Goal: Find specific fact: Find specific fact

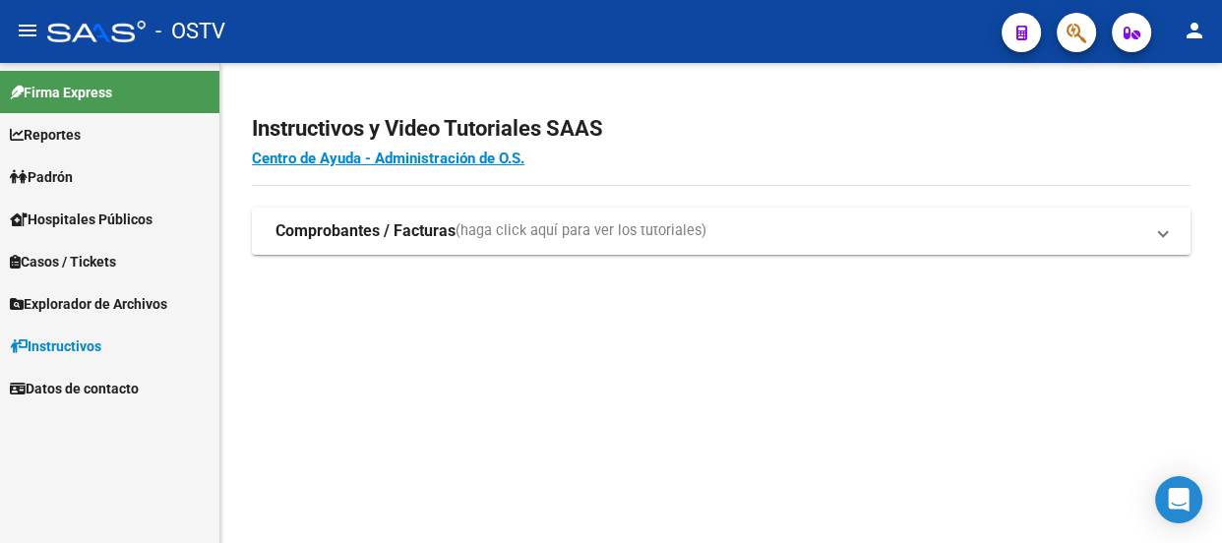
click at [1083, 33] on icon "button" at bounding box center [1077, 33] width 20 height 23
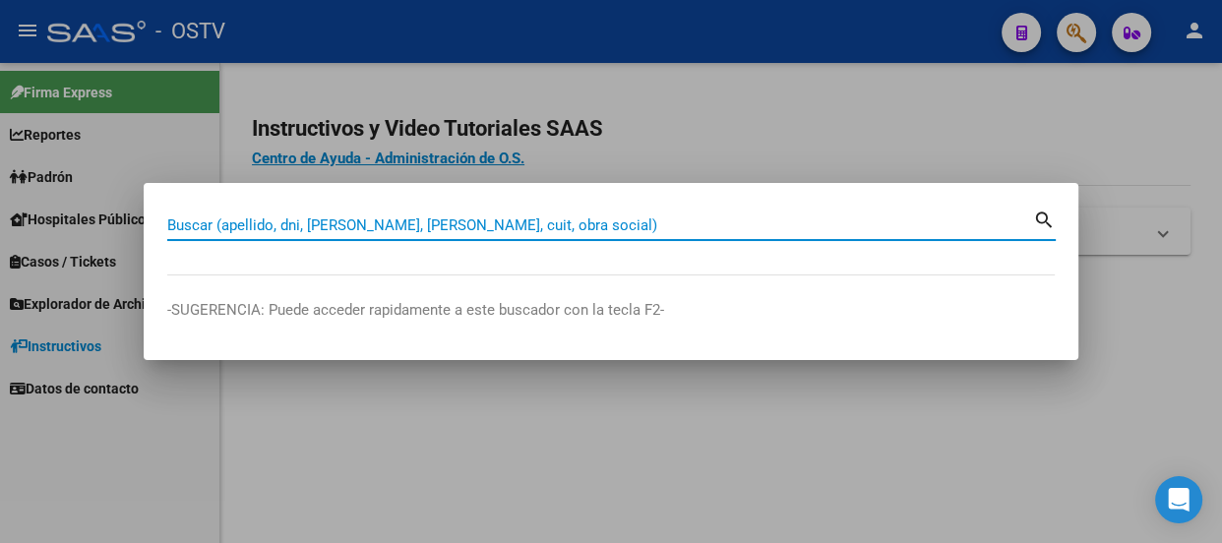
paste input "16819183"
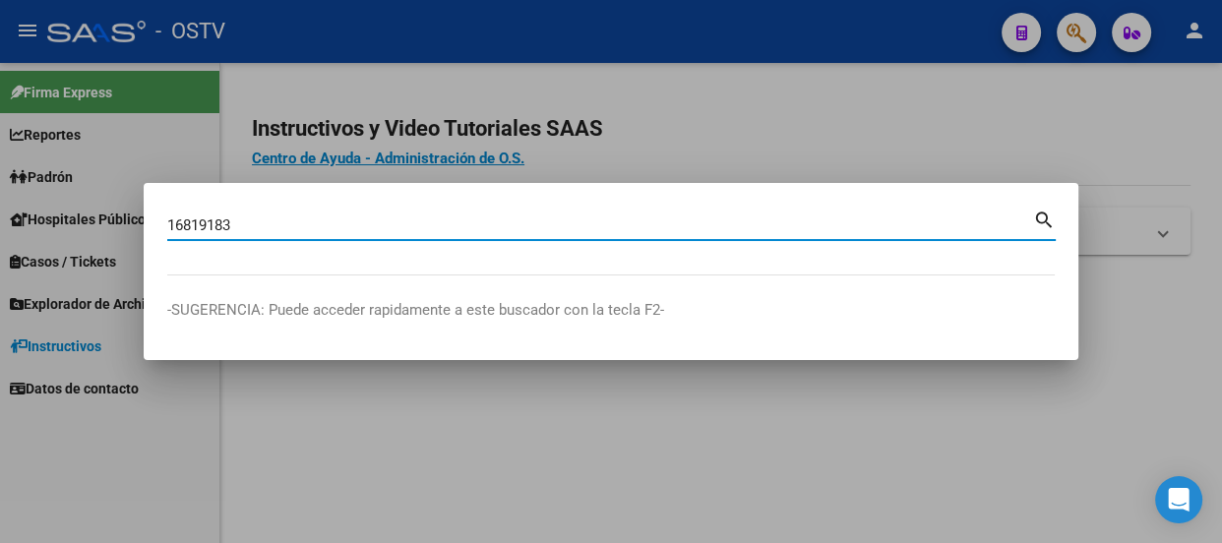
type input "16819183"
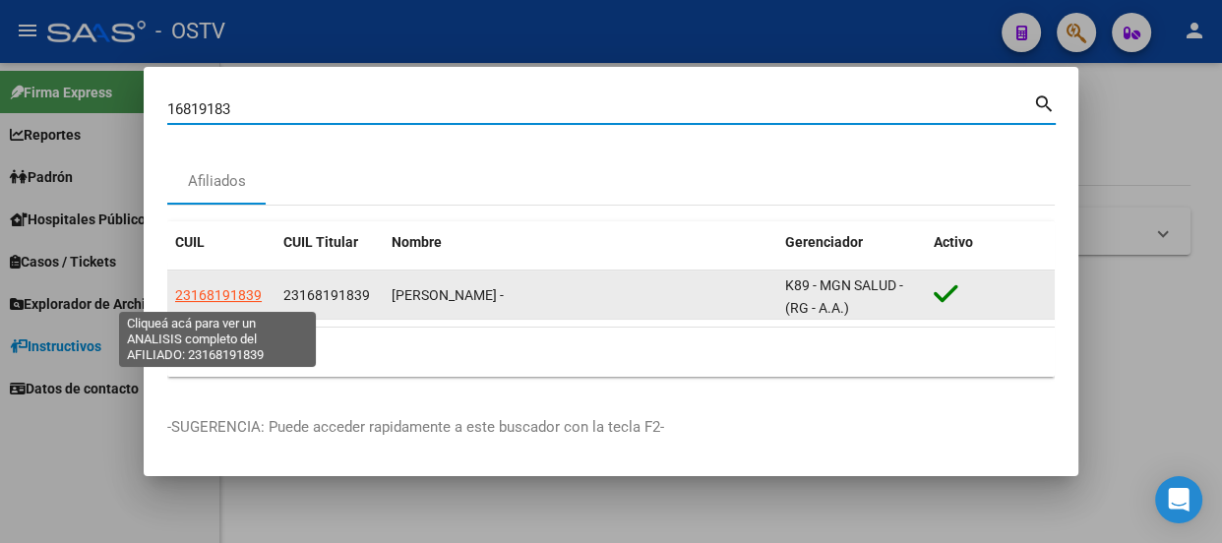
click at [214, 288] on span "23168191839" at bounding box center [218, 295] width 87 height 16
type textarea "23168191839"
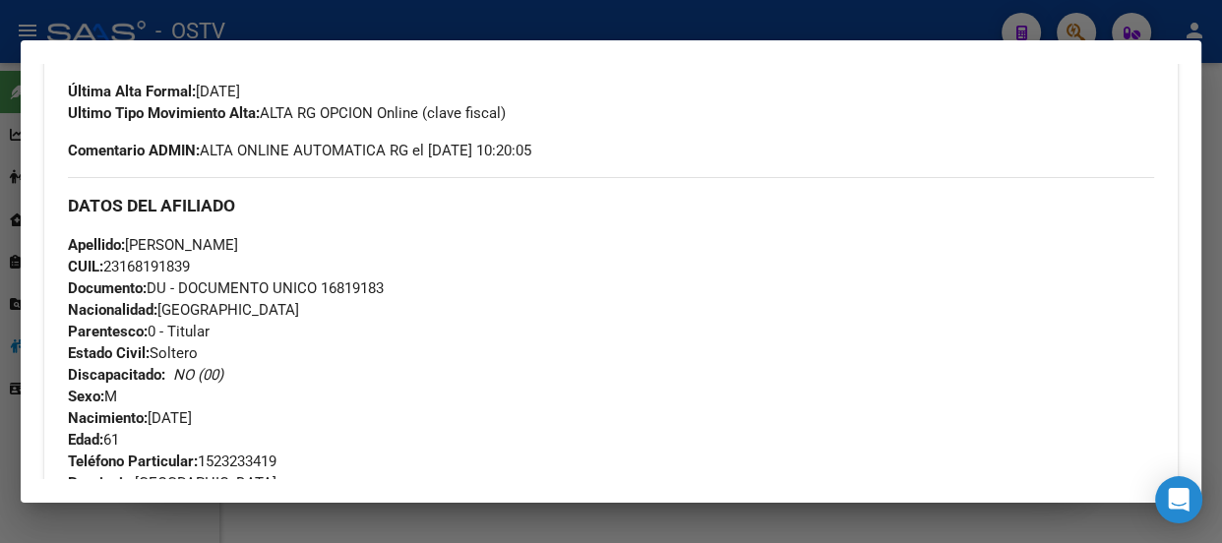
scroll to position [503, 0]
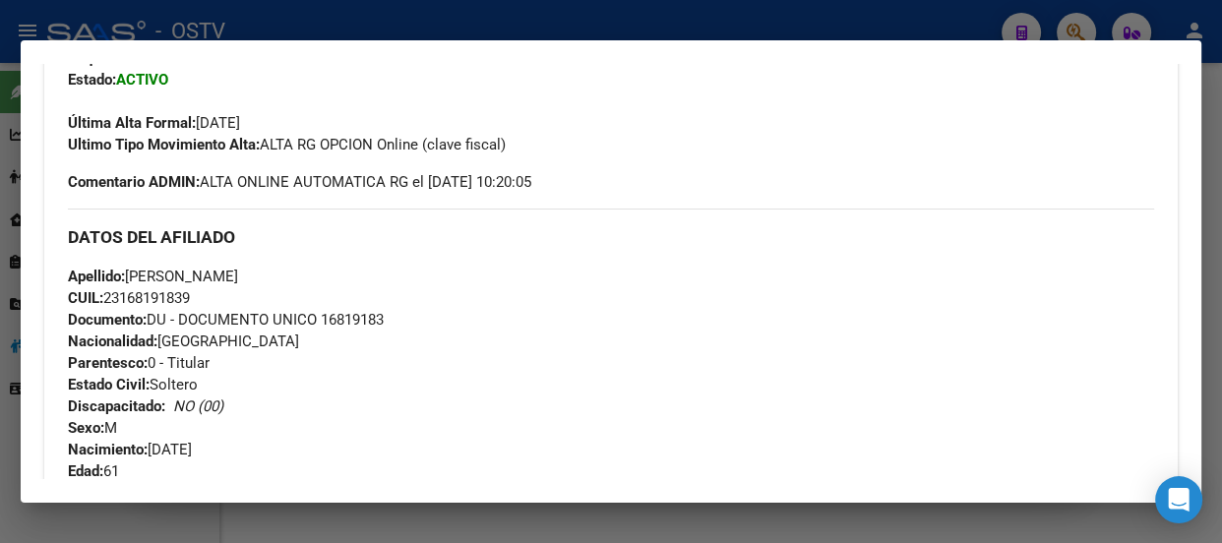
click at [313, 271] on div "Apellido: [PERSON_NAME]: 23168191839 Documento: DU - DOCUMENTO UNICO 16819183 N…" at bounding box center [611, 374] width 1086 height 216
click at [261, 21] on div at bounding box center [611, 271] width 1222 height 543
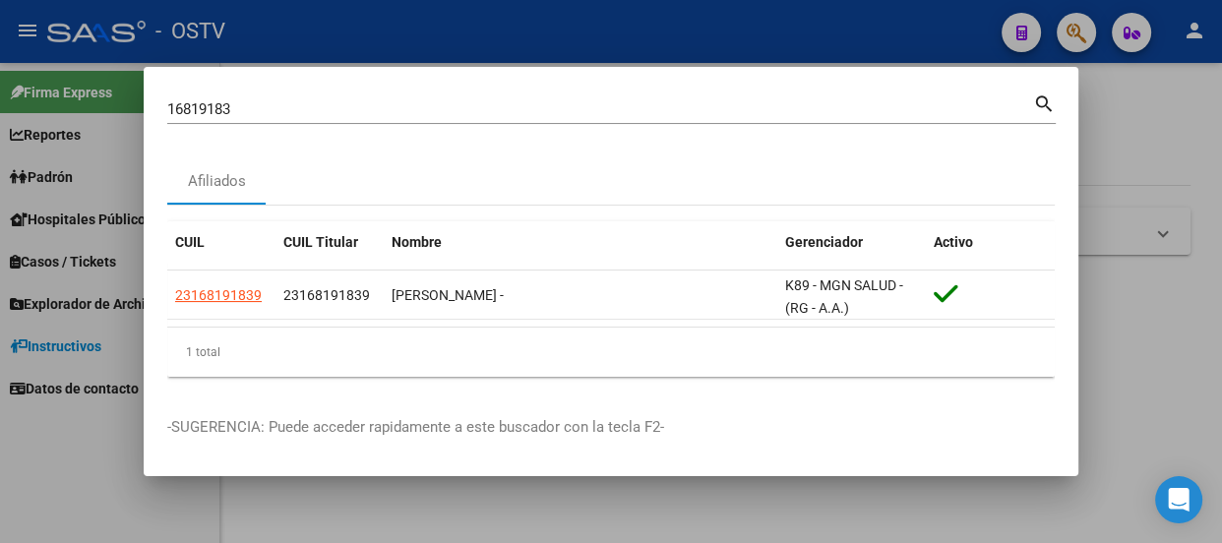
click at [314, 120] on div "16819183 Buscar (apellido, dni, cuil, [PERSON_NAME], cuit, obra social)" at bounding box center [600, 109] width 866 height 30
click at [314, 118] on div "16819183 Buscar (apellido, dni, cuil, [PERSON_NAME], cuit, obra social)" at bounding box center [600, 109] width 866 height 30
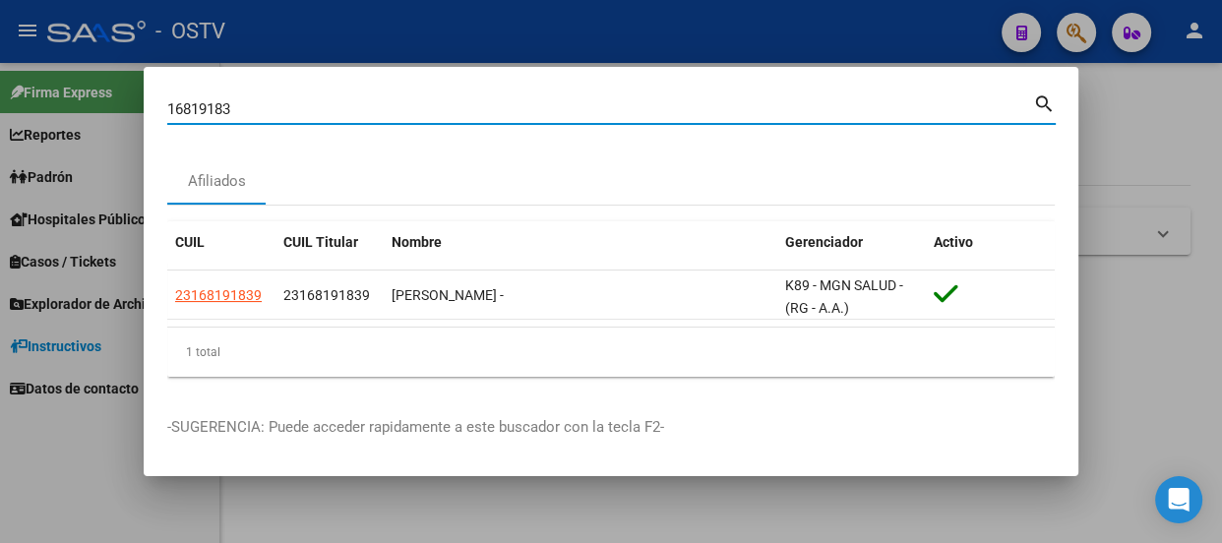
paste input "34537878"
click at [278, 107] on input "1681918334537878" at bounding box center [600, 109] width 866 height 18
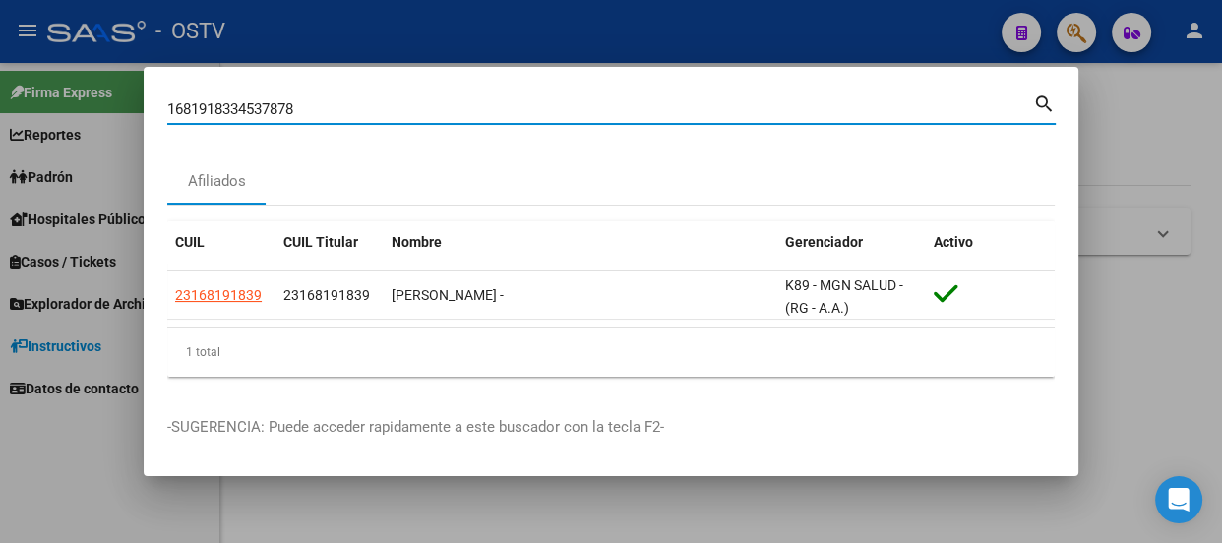
paste input
type input "34537878"
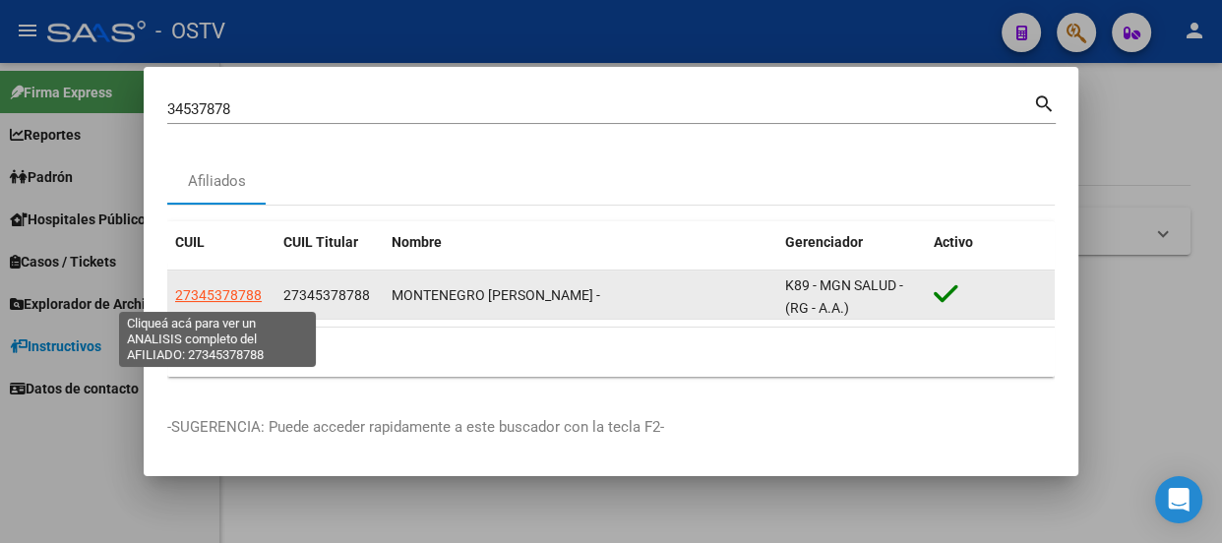
click at [203, 297] on span "27345378788" at bounding box center [218, 295] width 87 height 16
type textarea "27345378788"
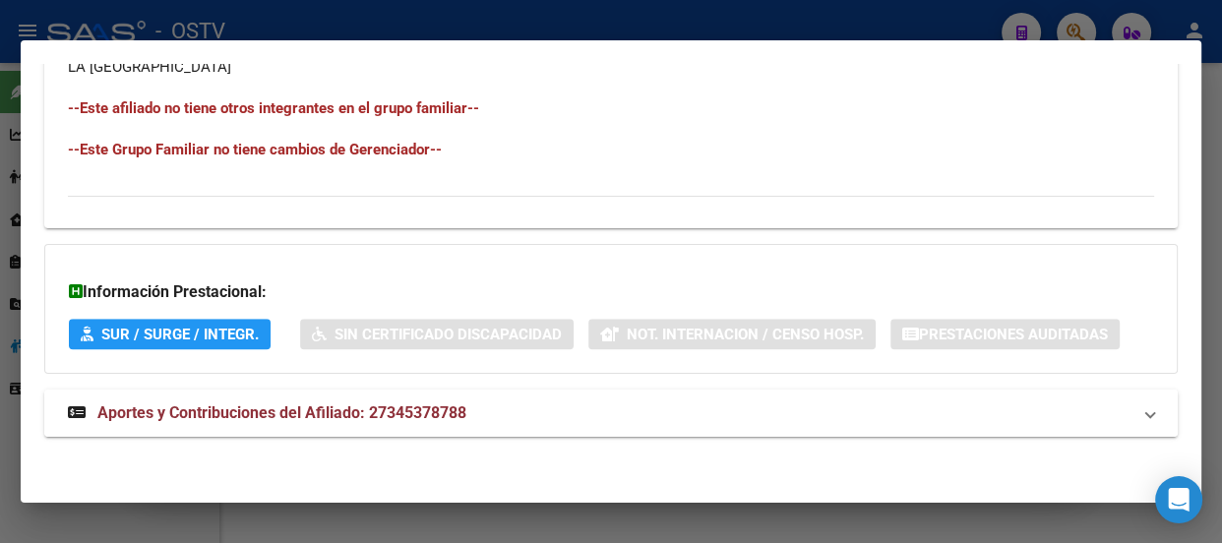
click at [508, 405] on mat-panel-title "Aportes y Contribuciones del Afiliado: 27345378788" at bounding box center [599, 413] width 1063 height 24
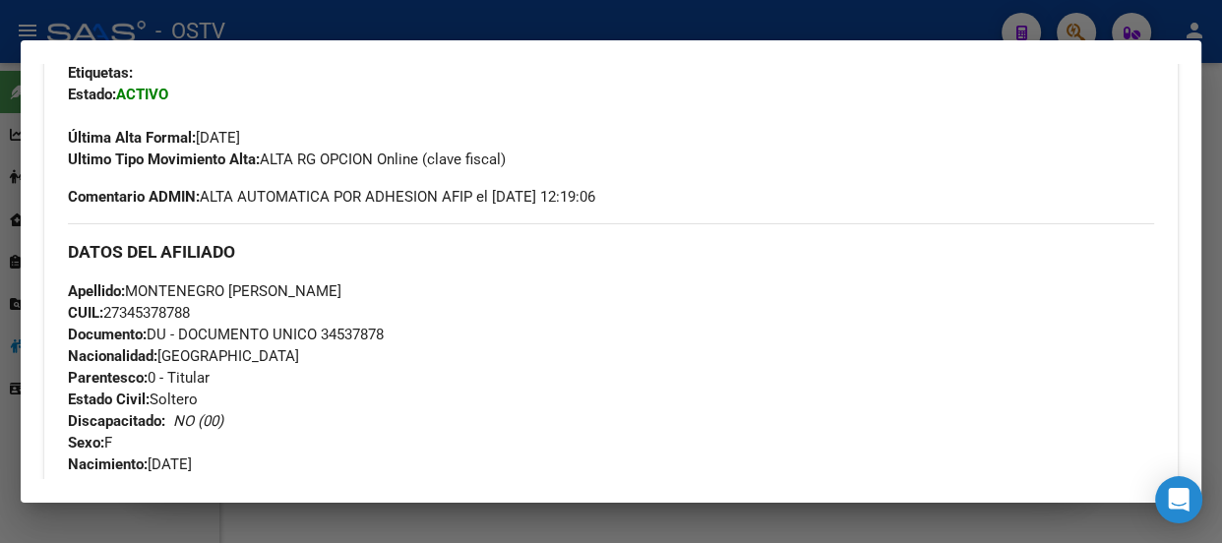
scroll to position [482, 0]
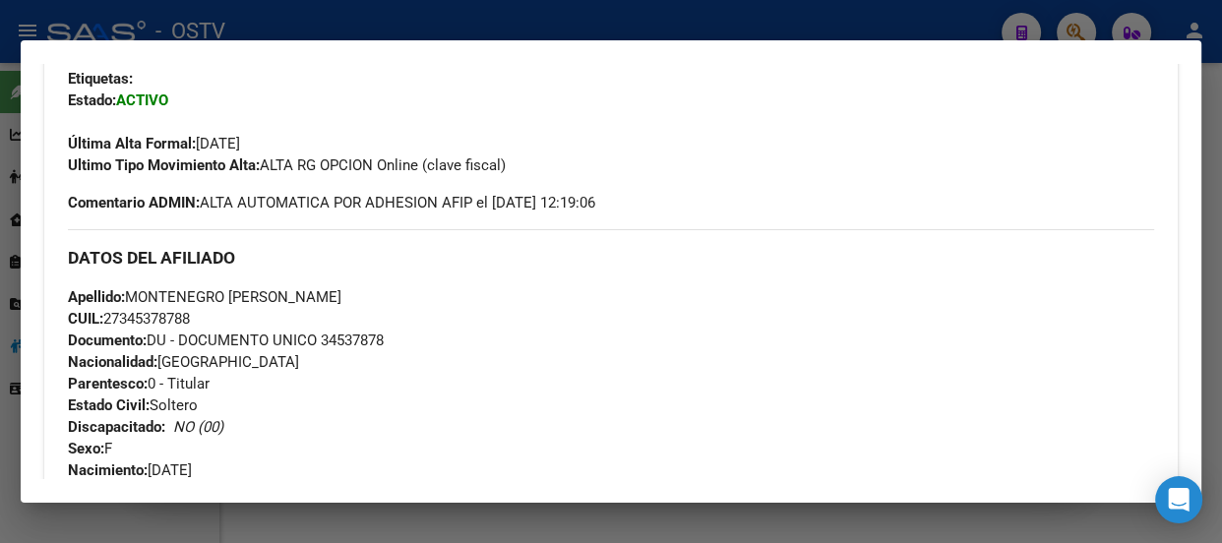
click at [269, 363] on div "Apellido: [PERSON_NAME]: 27345378788 Documento: DU - DOCUMENTO UNICO 34537878 N…" at bounding box center [611, 394] width 1086 height 216
